Goal: Task Accomplishment & Management: Use online tool/utility

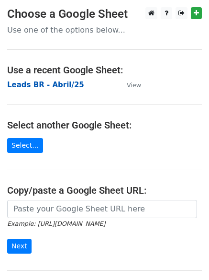
click at [61, 85] on strong "Leads BR - Abril/25" at bounding box center [45, 84] width 77 height 9
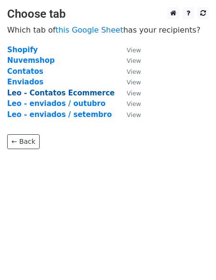
click at [64, 91] on strong "Leo - Contatos Ecommerce" at bounding box center [61, 93] width 108 height 9
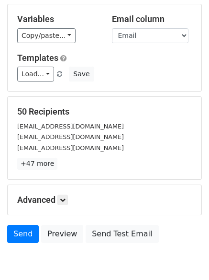
scroll to position [92, 0]
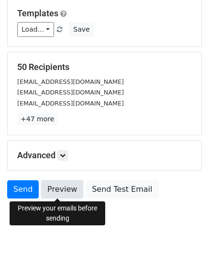
click at [57, 184] on link "Preview" at bounding box center [62, 189] width 42 height 18
click at [63, 187] on link "Preview" at bounding box center [62, 189] width 42 height 18
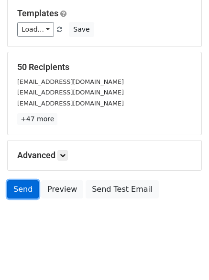
click at [23, 191] on link "Send" at bounding box center [23, 189] width 32 height 18
